Goal: Information Seeking & Learning: Learn about a topic

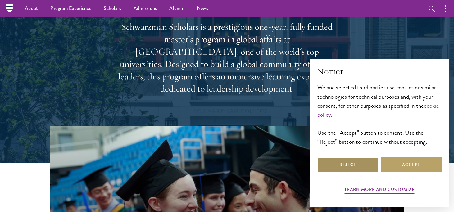
click at [337, 163] on button "Reject" at bounding box center [347, 164] width 61 height 15
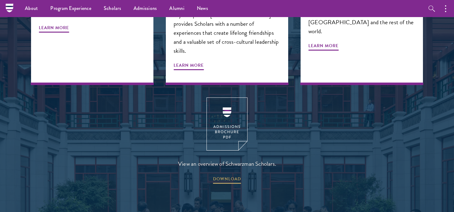
scroll to position [727, 0]
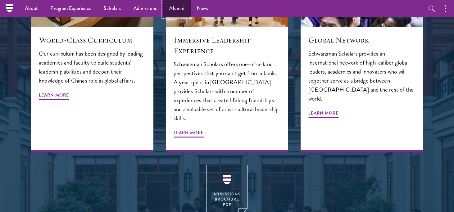
click at [173, 7] on link "Alumni" at bounding box center [177, 8] width 28 height 17
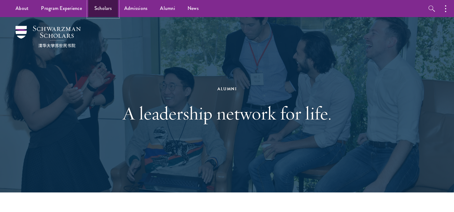
click at [98, 9] on link "Scholars" at bounding box center [103, 8] width 30 height 17
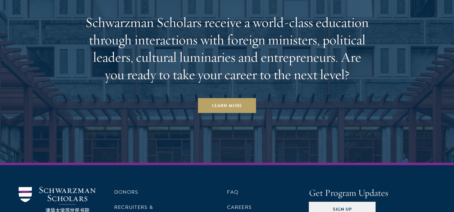
scroll to position [1893, 0]
